Goal: Information Seeking & Learning: Learn about a topic

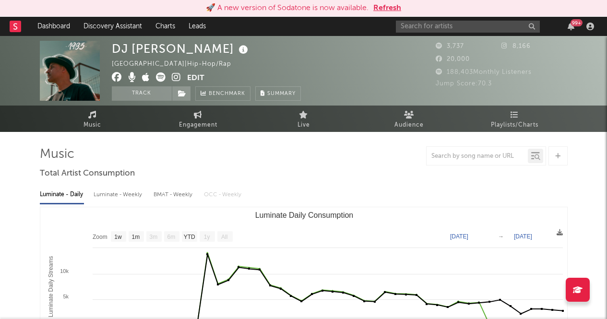
select select "1w"
click at [465, 24] on input "text" at bounding box center [468, 27] width 144 height 12
type input "[PERSON_NAME]"
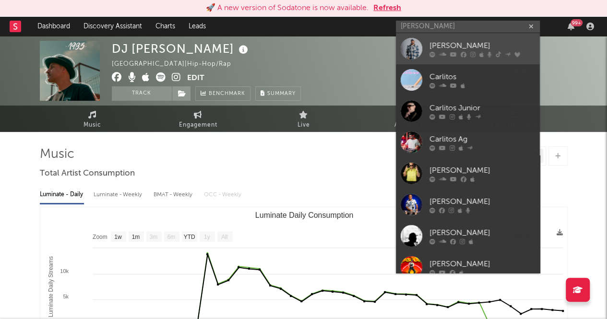
click at [467, 43] on div "[PERSON_NAME]" at bounding box center [483, 46] width 106 height 12
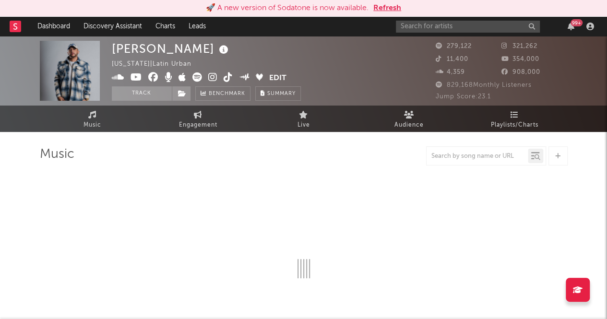
select select "6m"
